Goal: Information Seeking & Learning: Learn about a topic

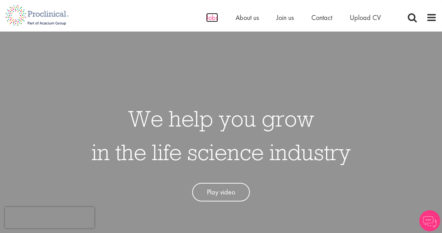
click at [214, 19] on span "Jobs" at bounding box center [212, 17] width 12 height 9
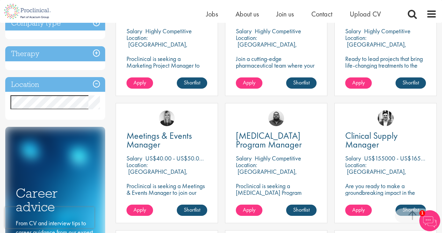
scroll to position [182, 0]
